Goal: Obtain resource: Download file/media

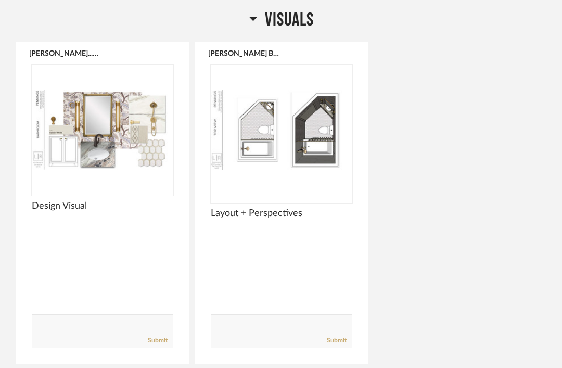
scroll to position [162, 0]
click at [0, 0] on img at bounding box center [0, 0] width 0 height 0
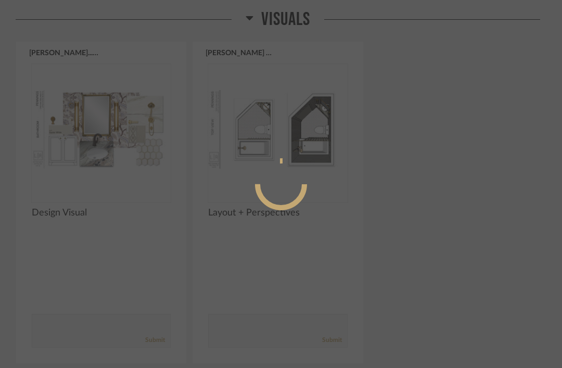
scroll to position [0, 0]
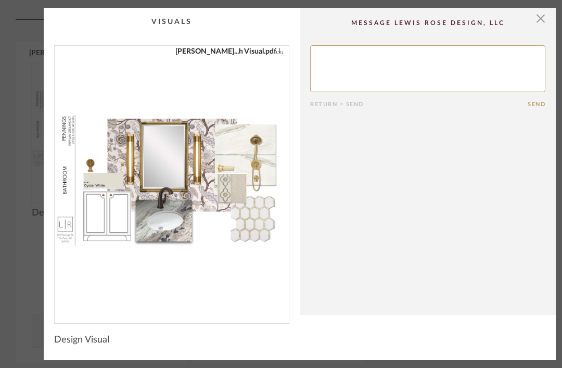
click at [276, 50] on icon "0" at bounding box center [279, 50] width 7 height 7
click at [544, 16] on span "button" at bounding box center [540, 18] width 21 height 21
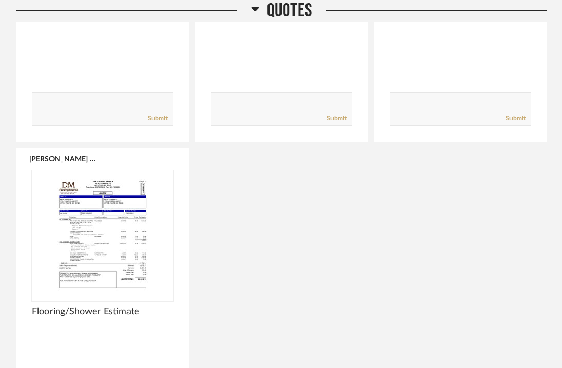
scroll to position [1527, 0]
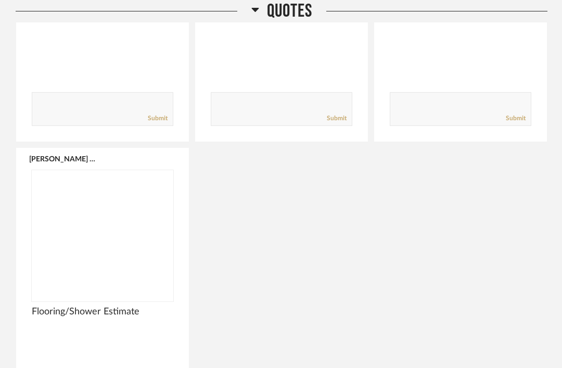
click at [0, 0] on img at bounding box center [0, 0] width 0 height 0
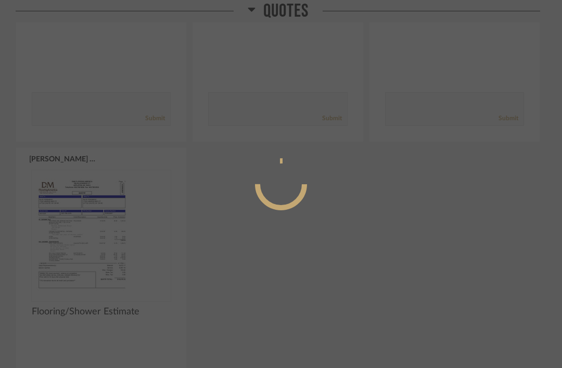
scroll to position [0, 0]
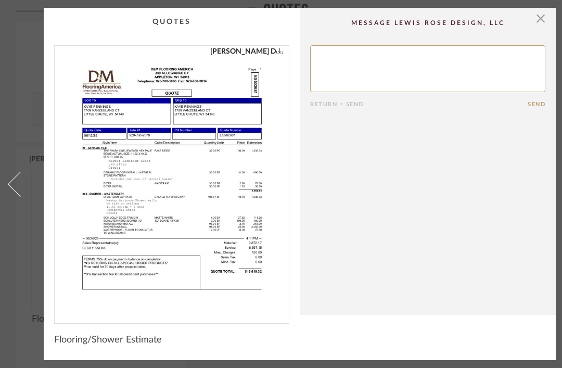
click at [276, 58] on img "0" at bounding box center [172, 180] width 208 height 269
click at [540, 23] on span "button" at bounding box center [540, 18] width 21 height 21
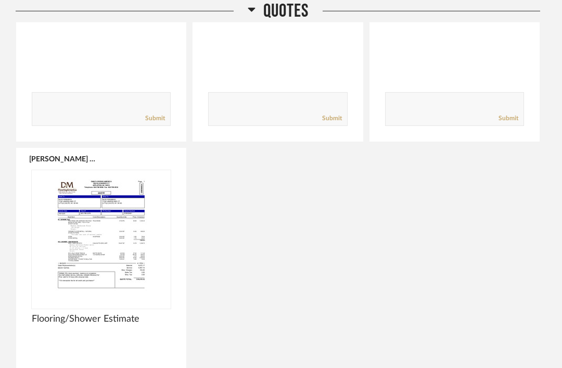
scroll to position [1527, 0]
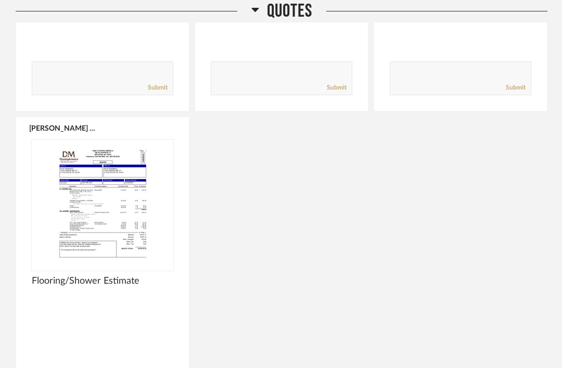
scroll to position [1548, 0]
